Goal: Task Accomplishment & Management: Manage account settings

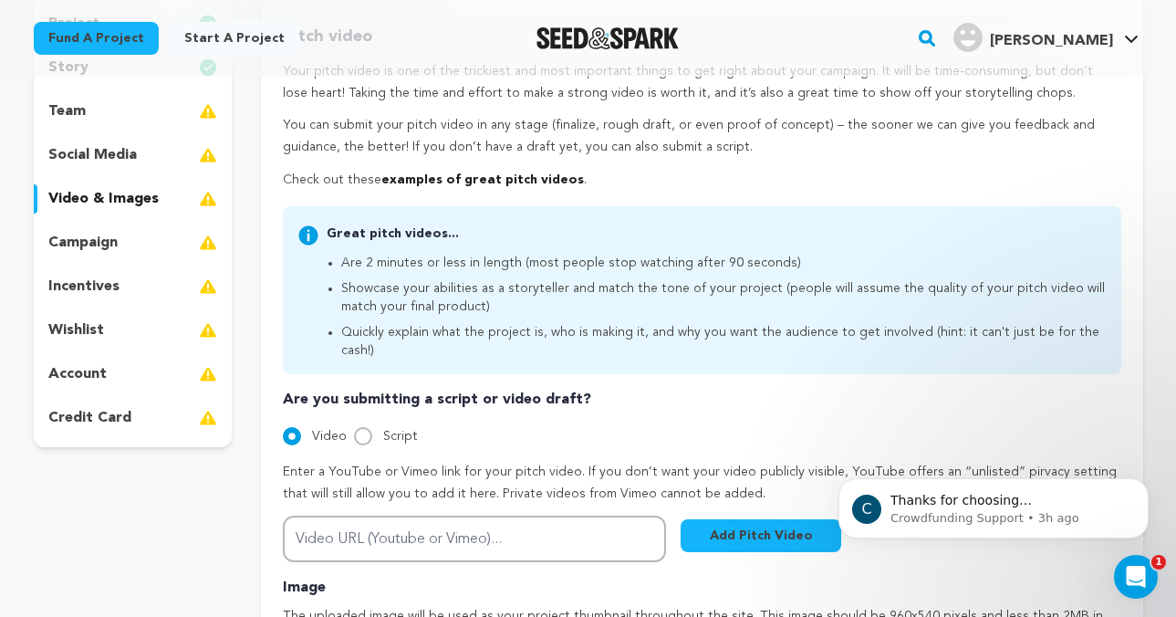
scroll to position [239, 0]
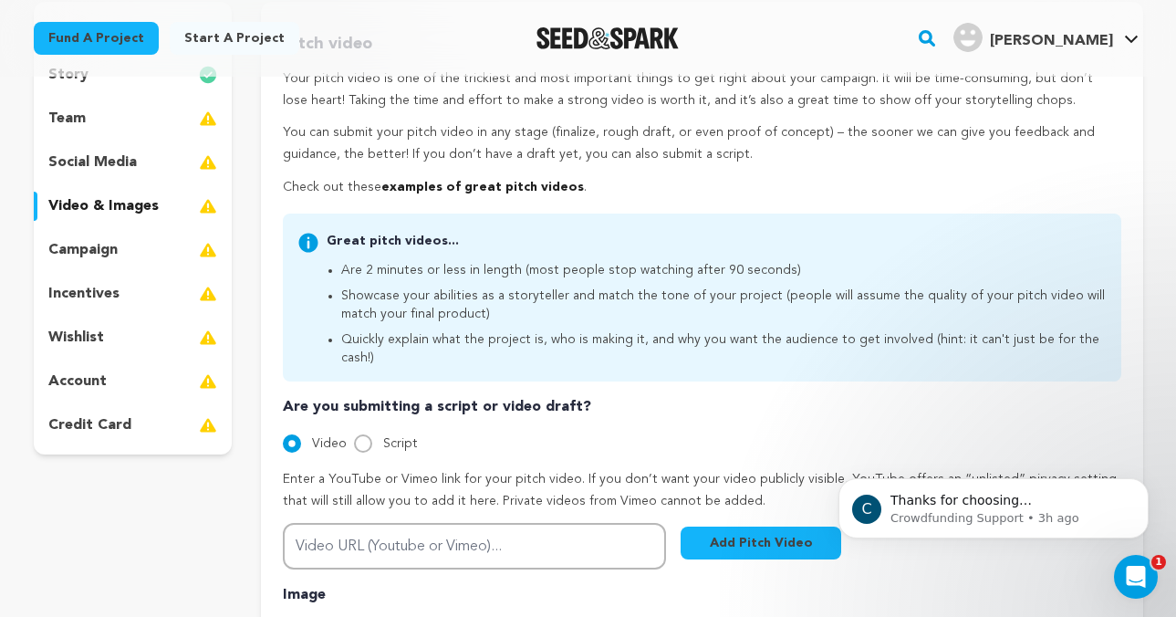
click at [89, 245] on p "campaign" at bounding box center [82, 250] width 69 height 22
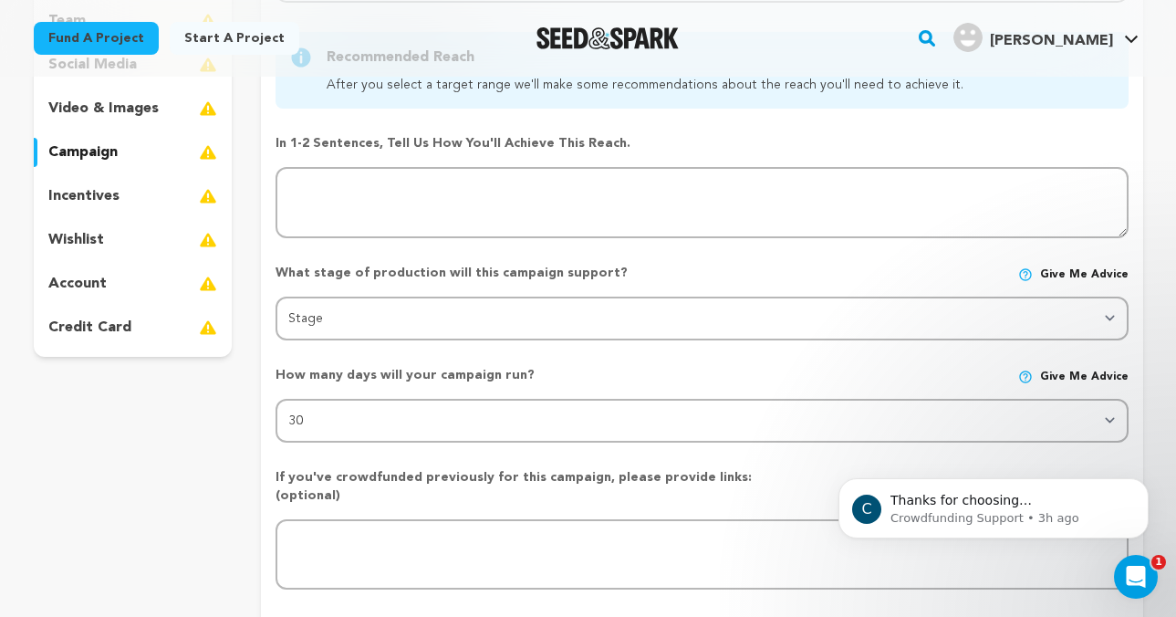
scroll to position [338, 0]
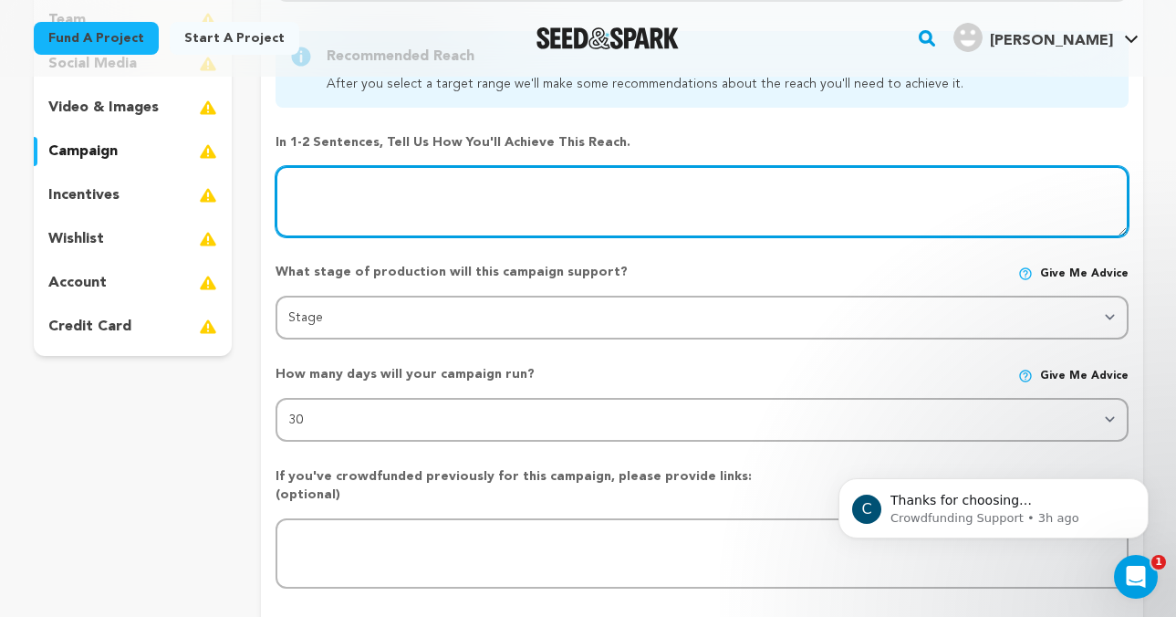
click at [437, 185] on textarea at bounding box center [702, 201] width 852 height 71
type textarea "I'll"
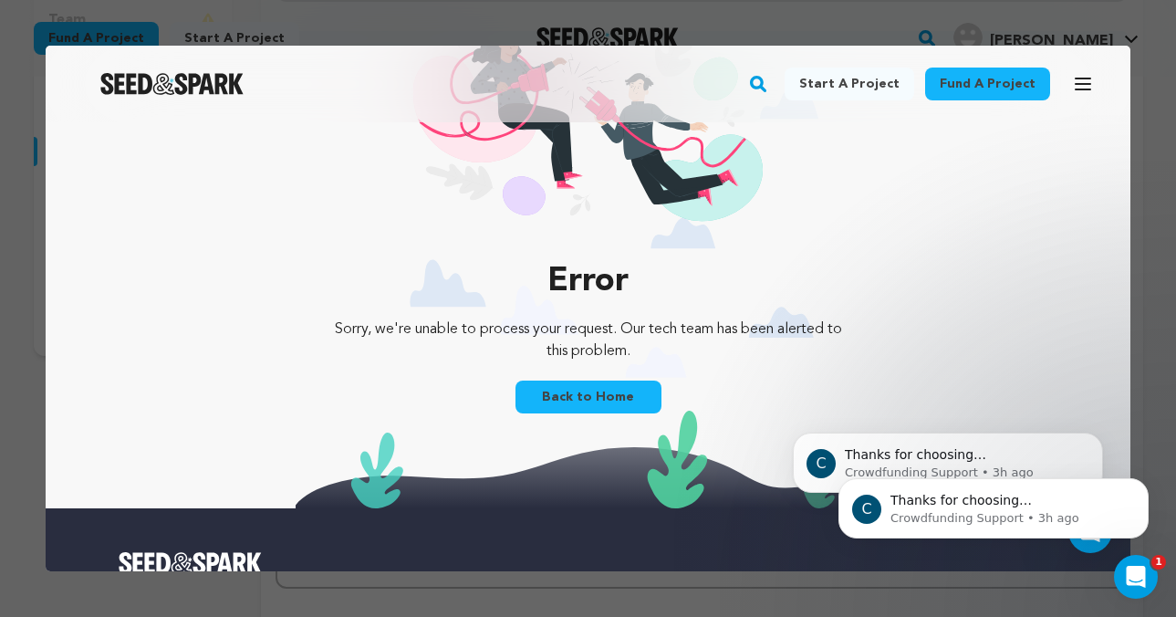
scroll to position [136, 0]
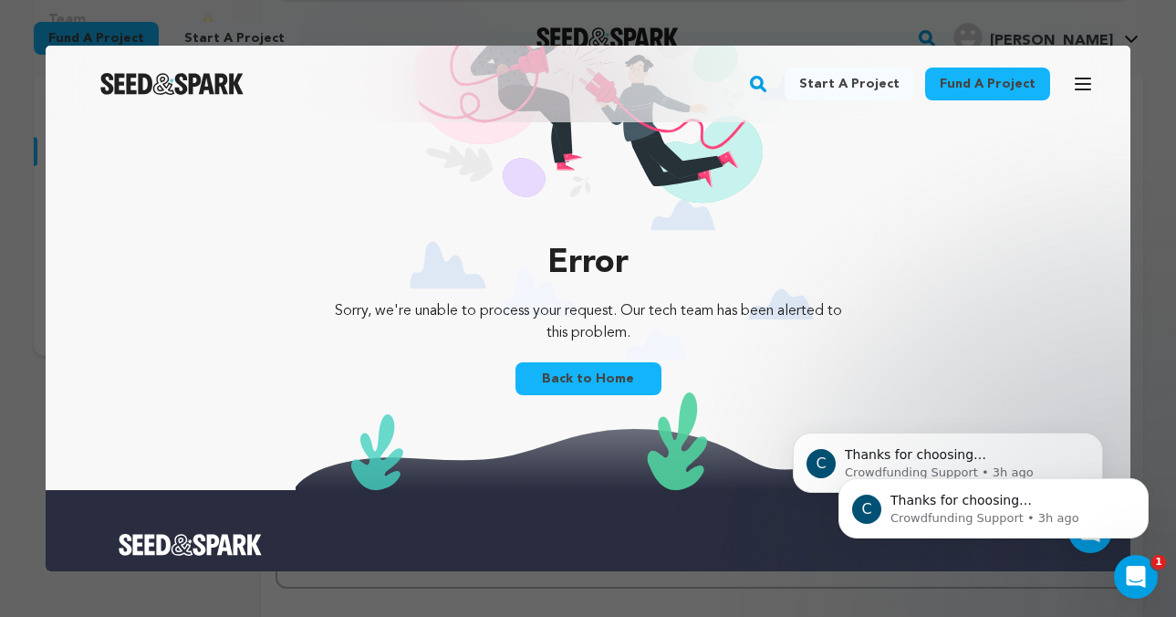
click at [553, 381] on link "Back to Home" at bounding box center [589, 378] width 146 height 33
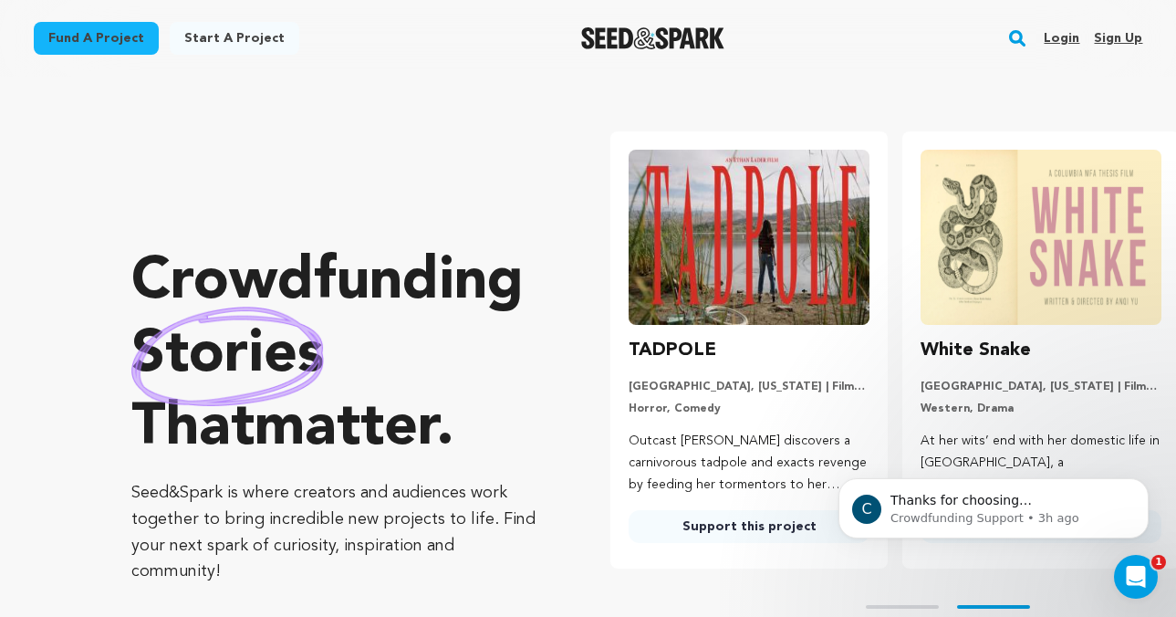
scroll to position [0, 255]
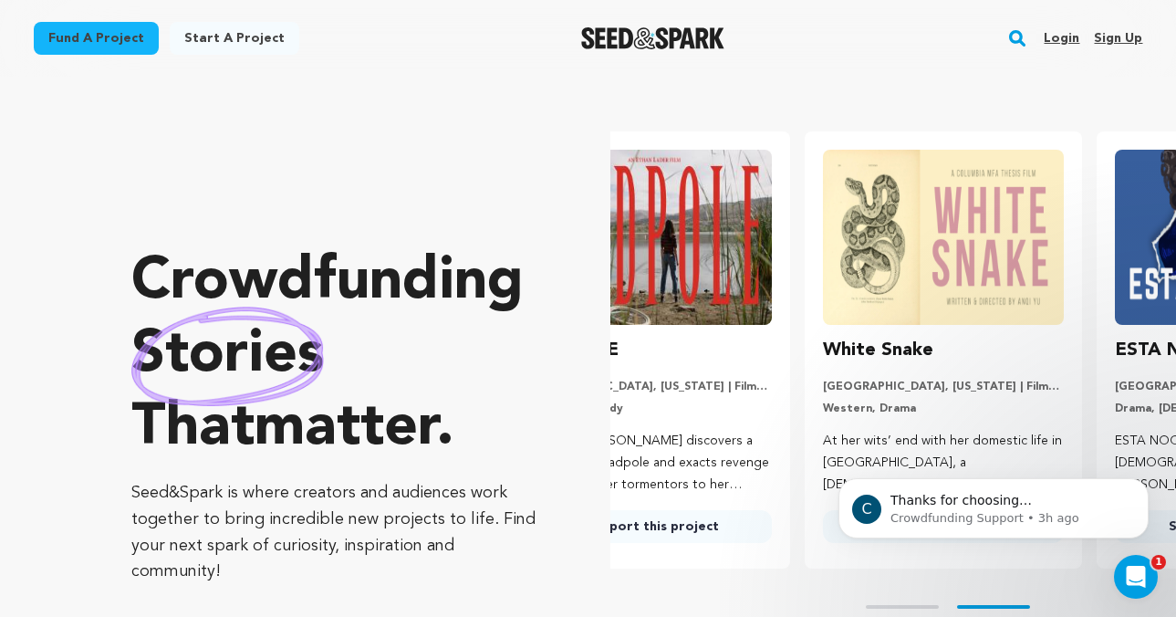
click at [1049, 37] on link "Login" at bounding box center [1062, 38] width 36 height 29
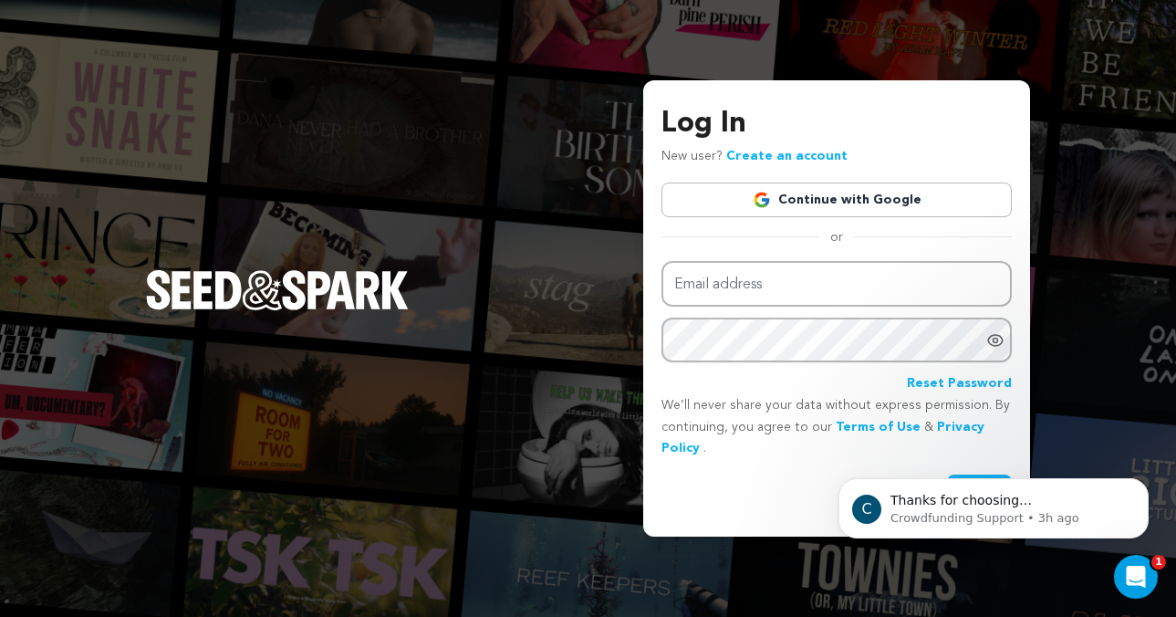
click at [903, 201] on link "Continue with Google" at bounding box center [837, 200] width 350 height 35
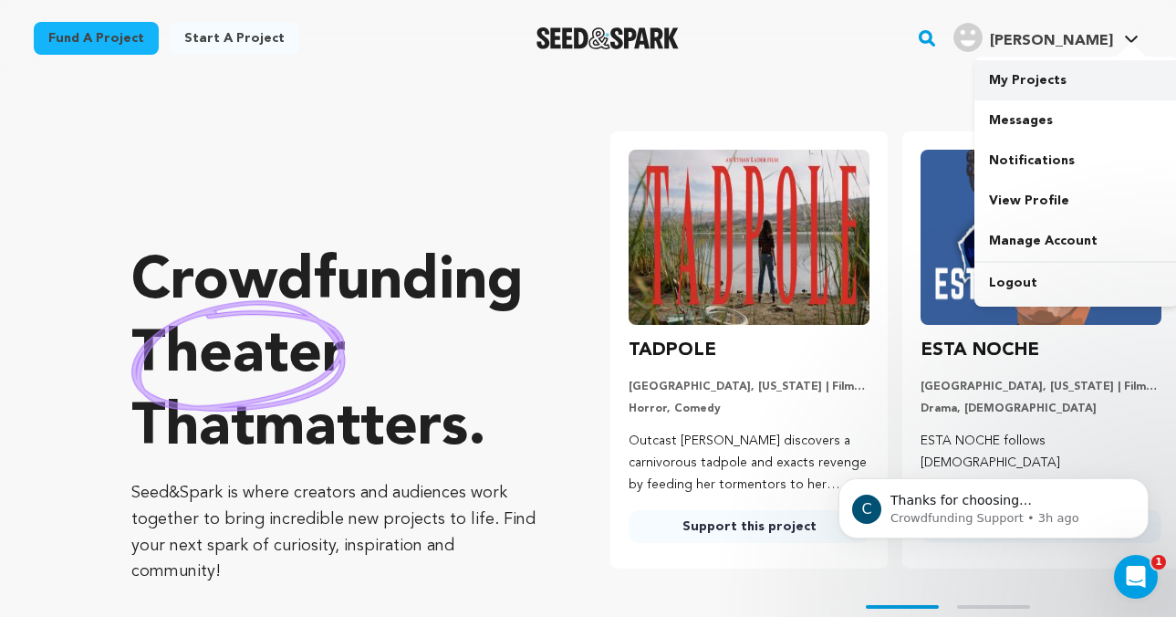
click at [1045, 78] on link "My Projects" at bounding box center [1077, 80] width 204 height 40
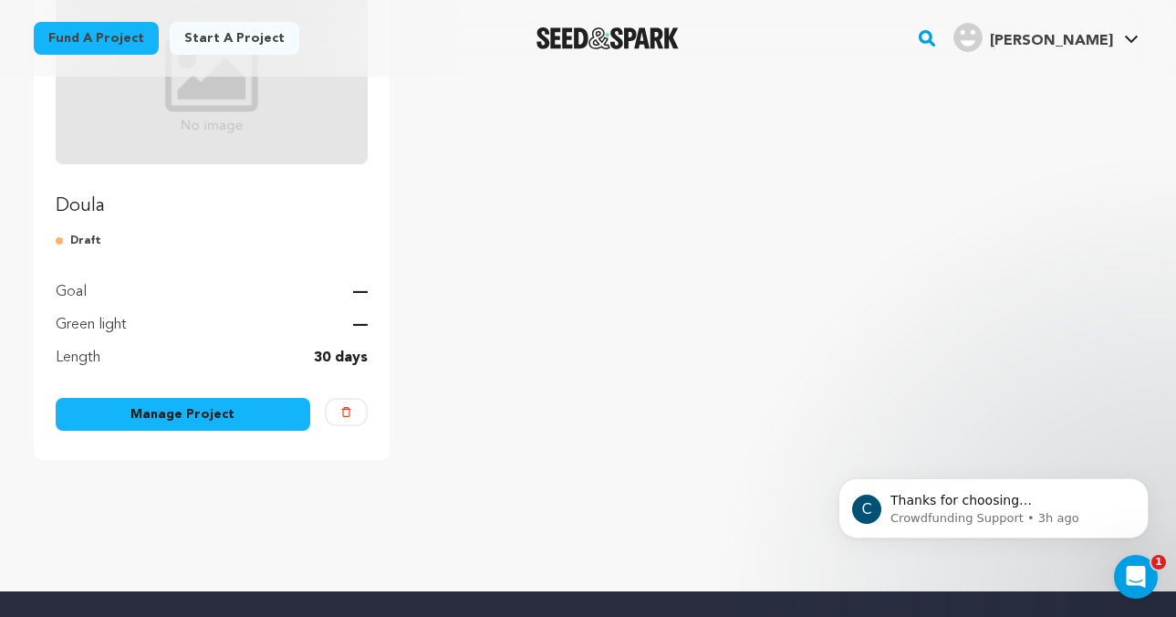
scroll to position [298, 0]
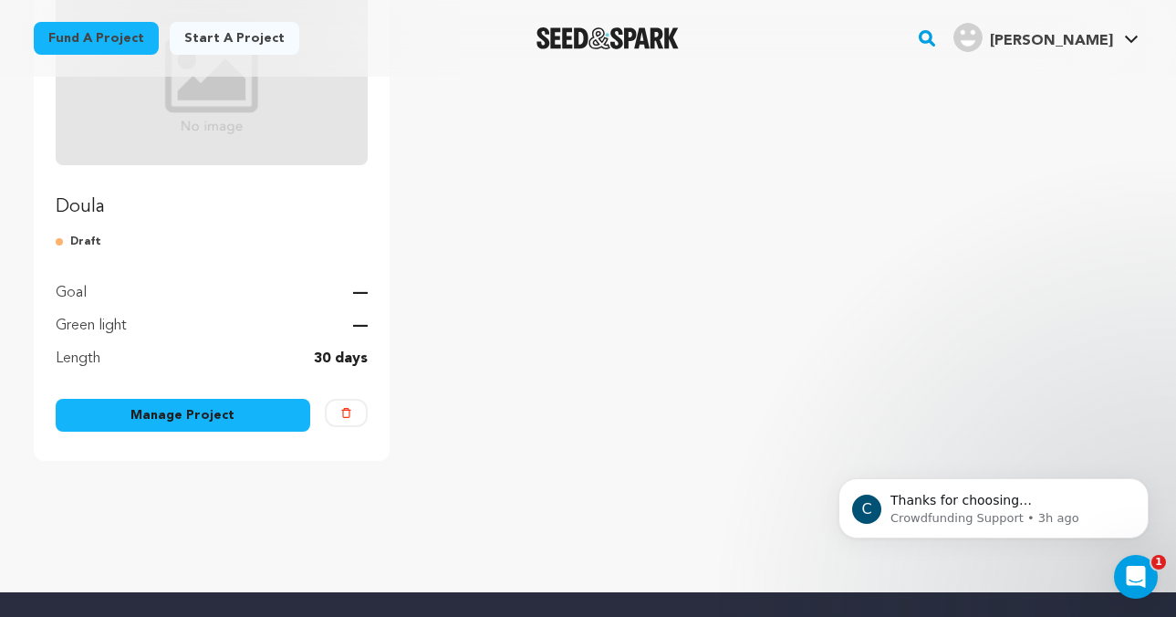
click at [339, 363] on p "30 days" at bounding box center [341, 359] width 54 height 22
click at [251, 414] on link "Manage Project" at bounding box center [184, 415] width 256 height 33
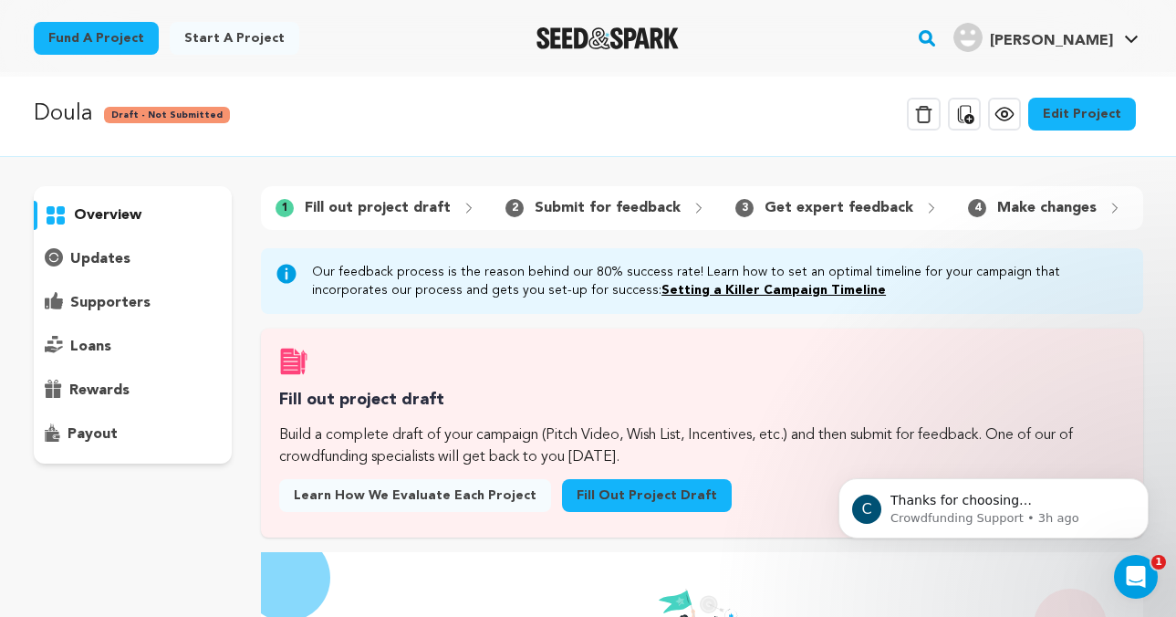
scroll to position [1, 0]
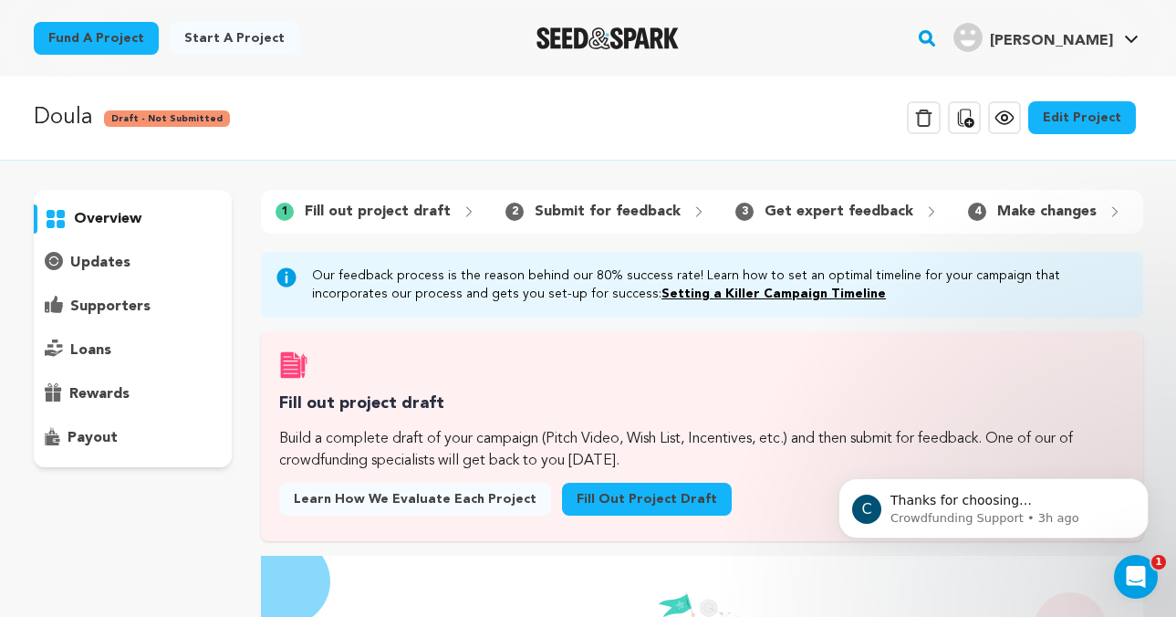
click at [714, 292] on link "Setting a Killer Campaign Timeline" at bounding box center [774, 293] width 225 height 13
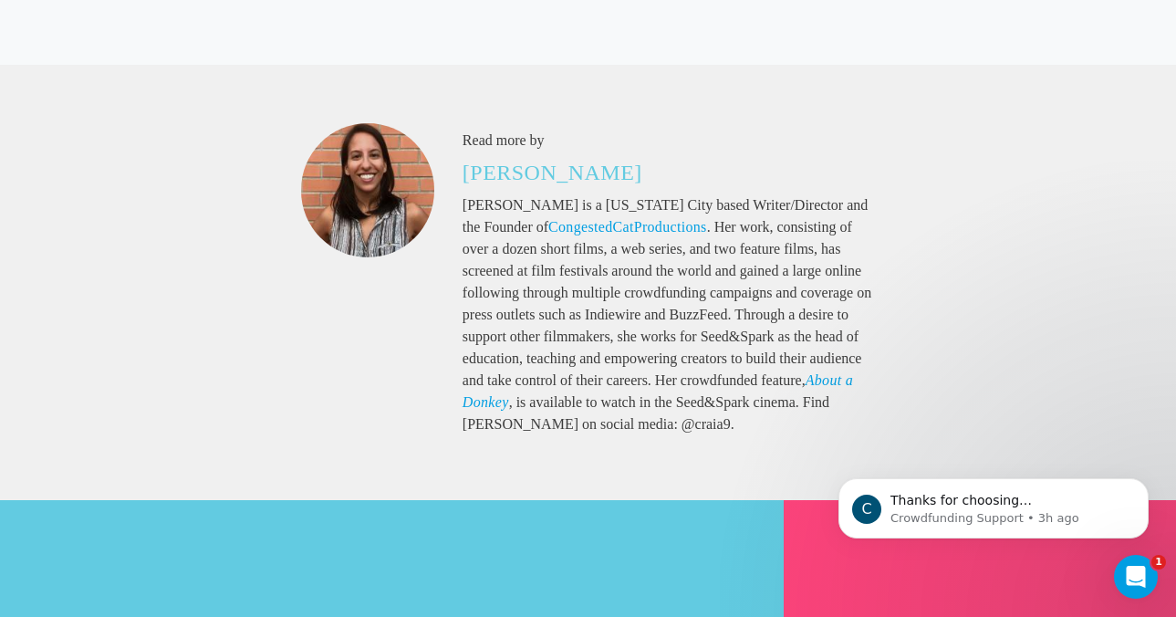
scroll to position [2737, 0]
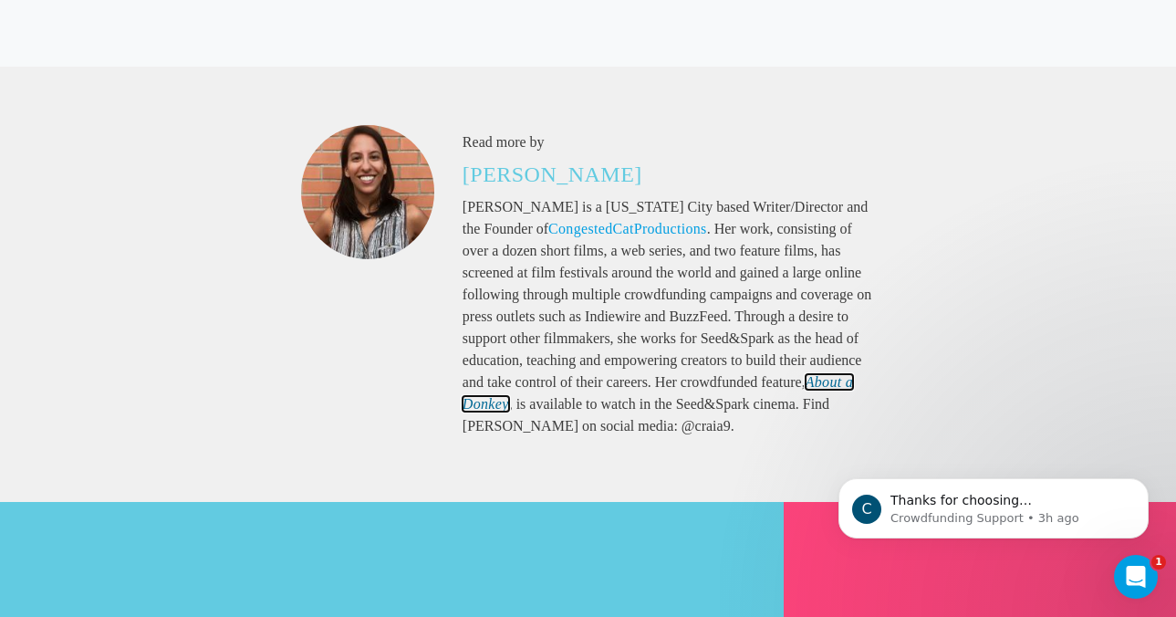
click at [828, 384] on em "About a Donkey" at bounding box center [658, 392] width 391 height 37
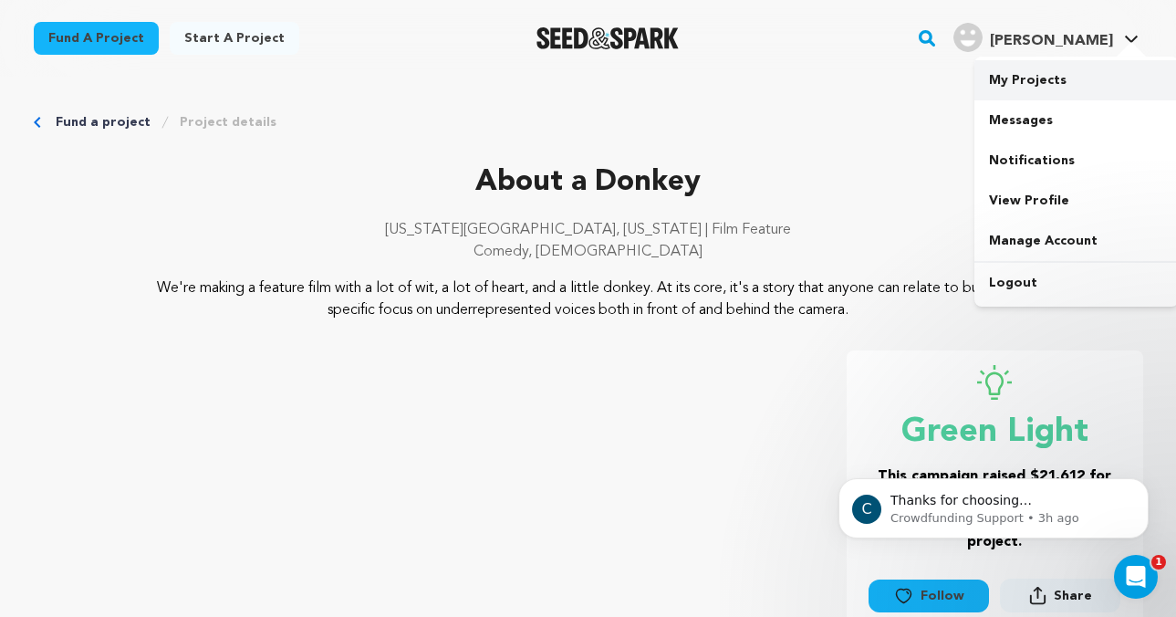
click at [1039, 74] on link "My Projects" at bounding box center [1077, 80] width 204 height 40
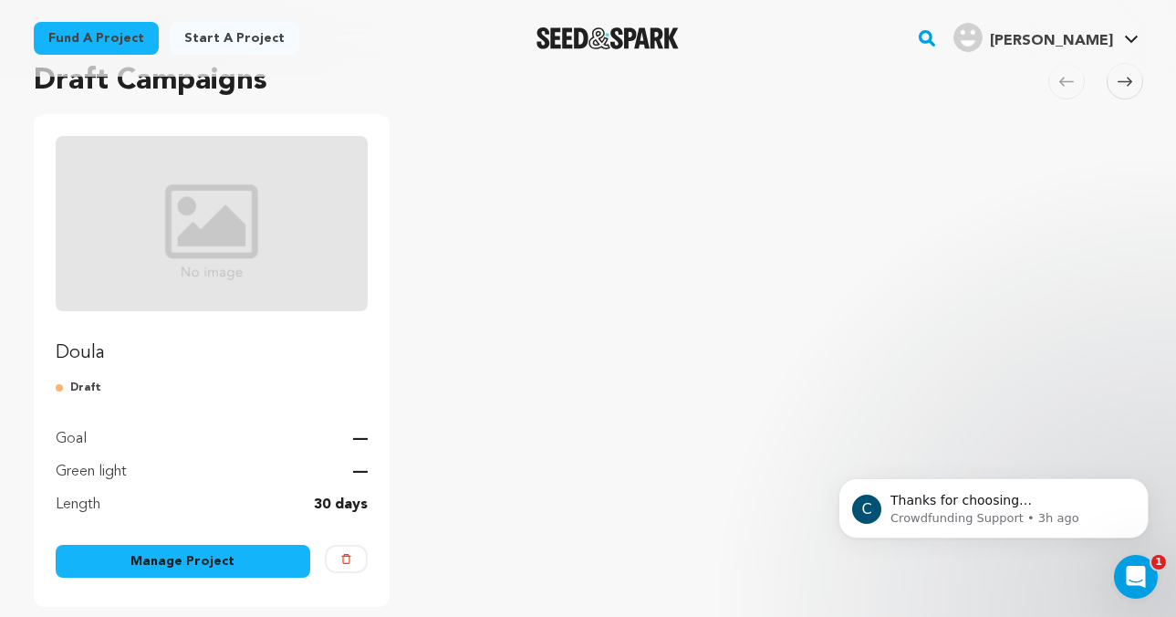
scroll to position [157, 0]
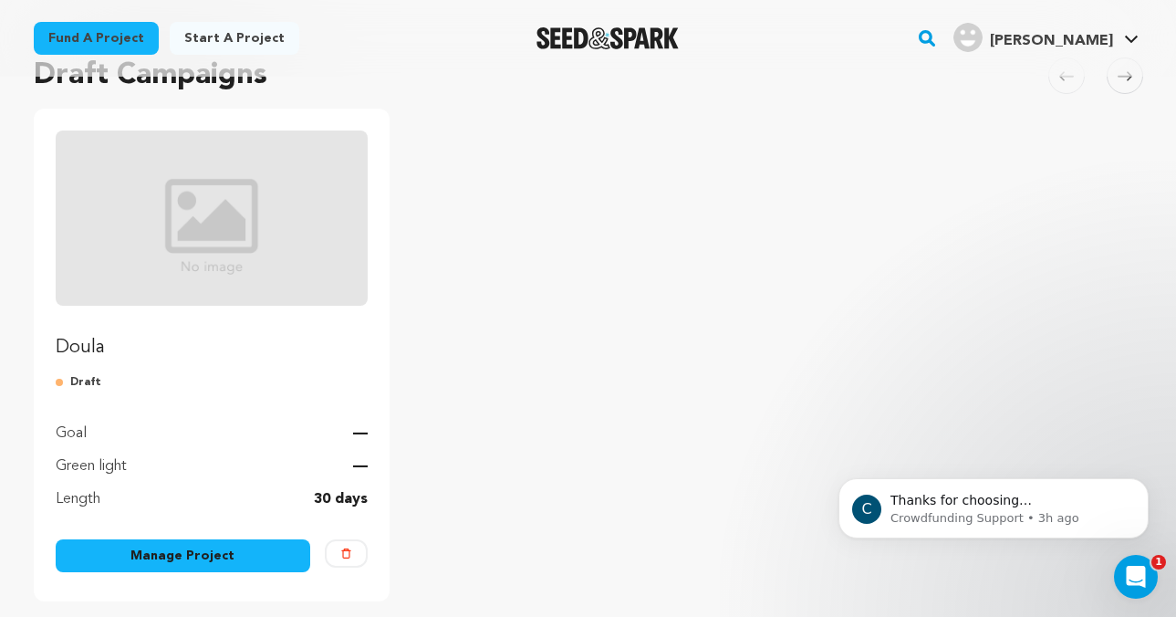
click at [274, 552] on link "Manage Project" at bounding box center [184, 555] width 256 height 33
